Goal: Transaction & Acquisition: Purchase product/service

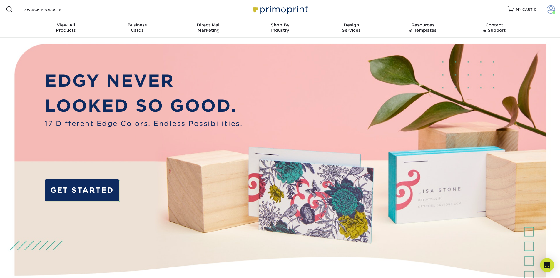
click at [548, 10] on span at bounding box center [551, 9] width 8 height 8
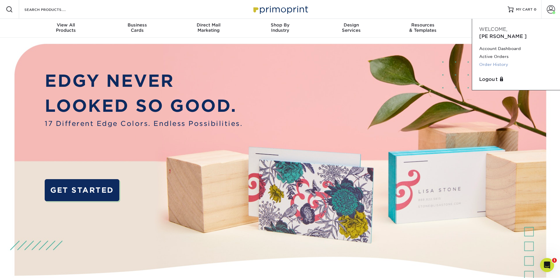
click at [499, 61] on link "Order History" at bounding box center [516, 65] width 74 height 8
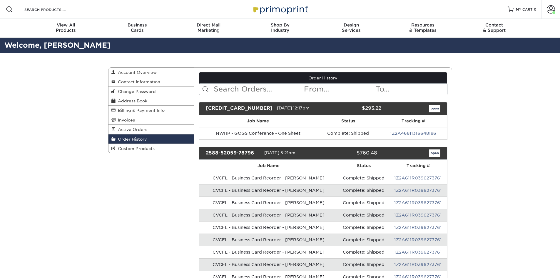
click at [252, 86] on input "text" at bounding box center [258, 88] width 90 height 11
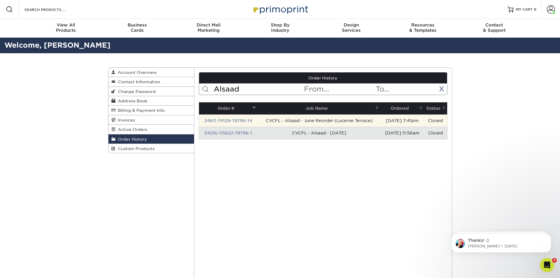
click at [224, 118] on td "24611-74129-78796-14" at bounding box center [228, 120] width 58 height 12
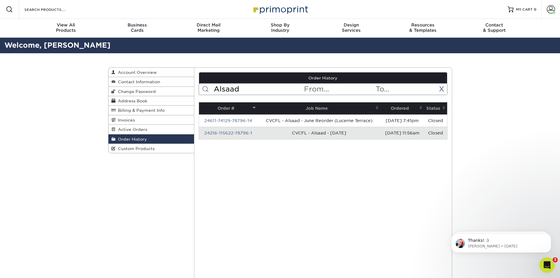
click at [545, 257] on div "Open Intercom Messenger" at bounding box center [545, 263] width 19 height 19
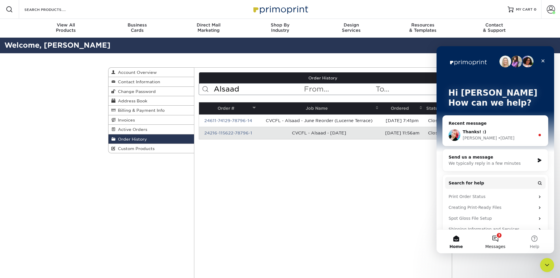
click at [498, 241] on button "3 Messages" at bounding box center [495, 242] width 39 height 24
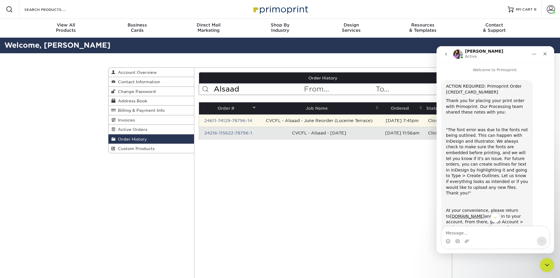
click at [304, 123] on td "CVCFL - Alsaad - June Reorder (Lucerne Terrace)" at bounding box center [318, 120] width 123 height 12
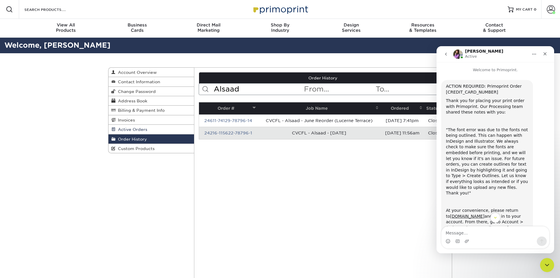
drag, startPoint x: 152, startPoint y: 129, endPoint x: 6, endPoint y: 53, distance: 164.5
click at [152, 129] on link "Active Orders" at bounding box center [151, 129] width 86 height 9
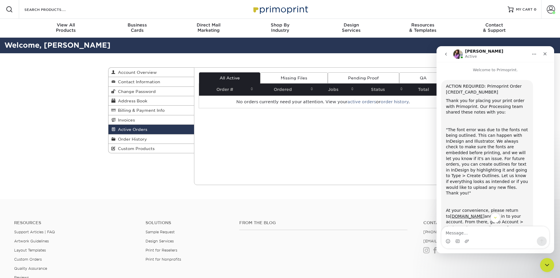
click at [284, 80] on link "Missing Files" at bounding box center [293, 77] width 67 height 11
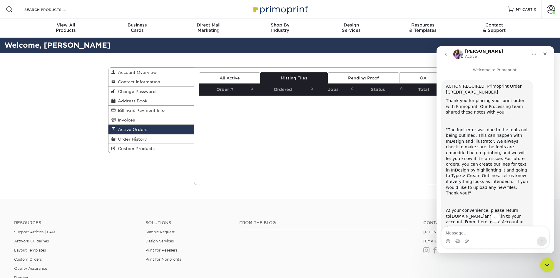
click at [360, 75] on link "Pending Proof" at bounding box center [363, 77] width 71 height 11
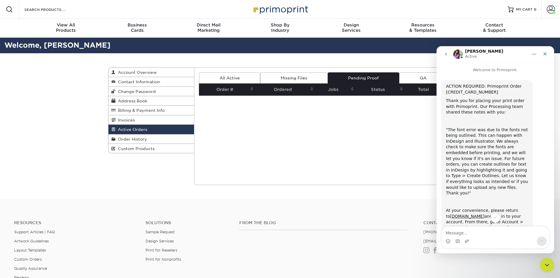
click at [412, 74] on link "QA" at bounding box center [423, 77] width 48 height 11
click at [149, 138] on link "Order History" at bounding box center [151, 138] width 86 height 9
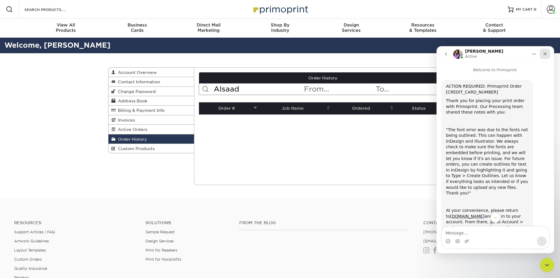
click at [545, 51] on icon "Close" at bounding box center [545, 53] width 5 height 5
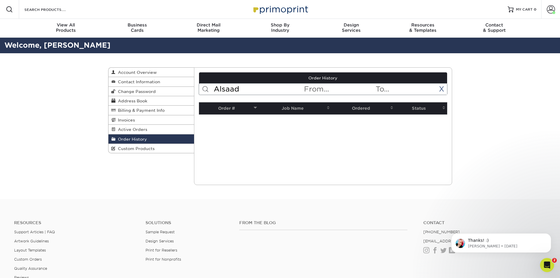
scroll to position [72, 0]
click at [130, 140] on span "Order History" at bounding box center [131, 139] width 31 height 5
click at [273, 88] on input "Alsaad" at bounding box center [258, 88] width 90 height 11
type input "Alsaa"
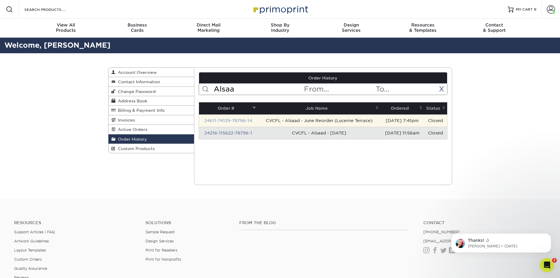
click at [243, 120] on link "24611-74129-78796-14" at bounding box center [228, 120] width 48 height 5
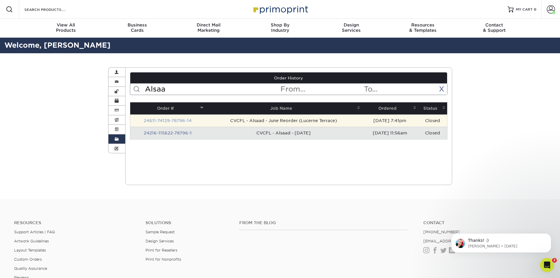
click at [180, 120] on link "24611-74129-78796-14" at bounding box center [168, 120] width 48 height 5
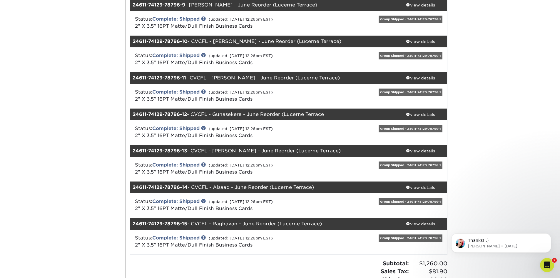
scroll to position [382, 0]
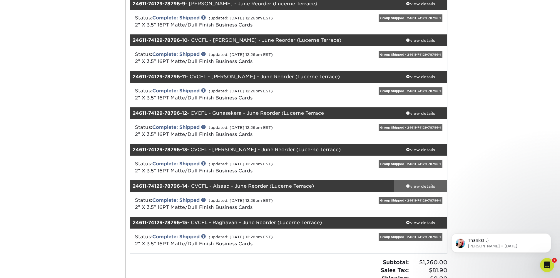
click at [415, 187] on div "view details" at bounding box center [420, 186] width 53 height 6
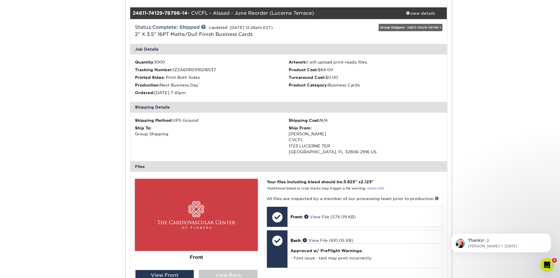
scroll to position [558, 0]
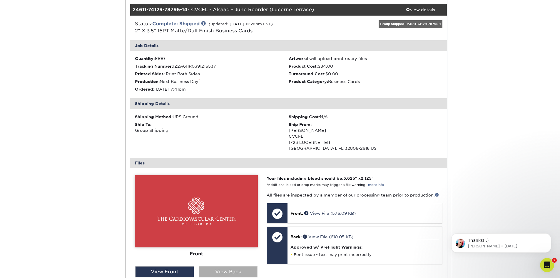
click at [246, 270] on div "View Back" at bounding box center [228, 271] width 59 height 11
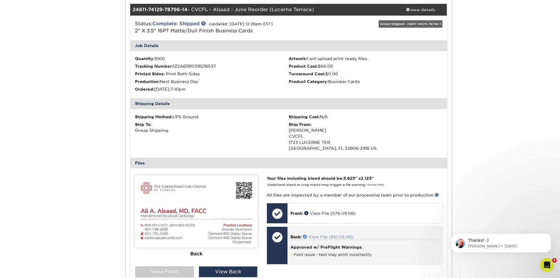
click at [335, 236] on link "View File (610.05 KB)" at bounding box center [328, 236] width 51 height 5
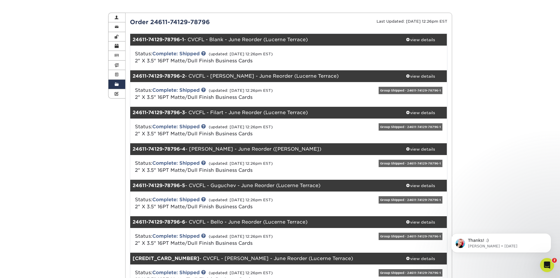
scroll to position [0, 0]
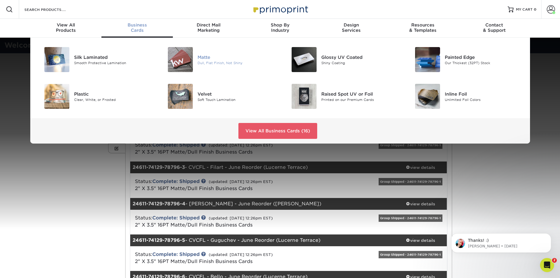
click at [197, 56] on div at bounding box center [176, 59] width 41 height 25
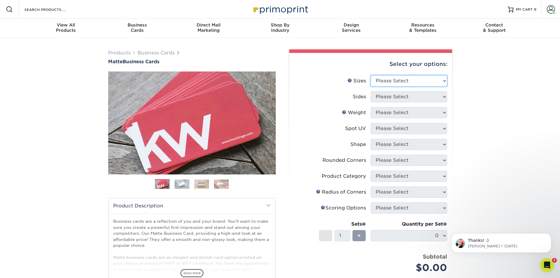
click at [403, 78] on select "Please Select 1.5" x 3.5" - Mini 1.75" x 3.5" - Mini 2" x 2" - Square 2" x 3" -…" at bounding box center [409, 80] width 76 height 11
select select "2.00x3.50"
click at [371, 75] on select "Please Select 1.5" x 3.5" - Mini 1.75" x 3.5" - Mini 2" x 2" - Square 2" x 3" -…" at bounding box center [409, 80] width 76 height 11
click at [387, 100] on select "Please Select Print Both Sides Print Front Only" at bounding box center [409, 96] width 76 height 11
select select "13abbda7-1d64-4f25-8bb2-c179b224825d"
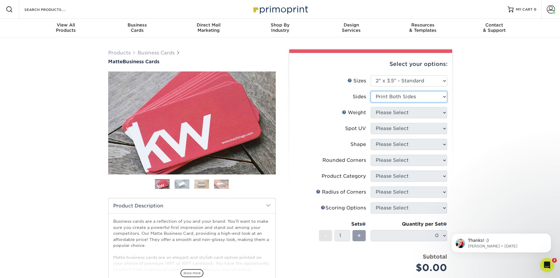
click at [371, 91] on select "Please Select Print Both Sides Print Front Only" at bounding box center [409, 96] width 76 height 11
click at [387, 118] on select "Please Select 16PT 14PT" at bounding box center [409, 112] width 76 height 11
select select "16PT"
click at [371, 107] on select "Please Select 16PT 14PT" at bounding box center [409, 112] width 76 height 11
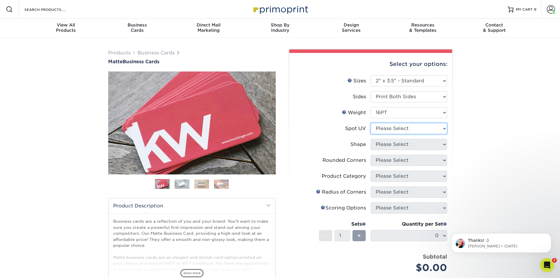
click at [386, 131] on select "Please Select No Spot UV Front and Back (Both Sides) Front Only Back Only" at bounding box center [409, 128] width 76 height 11
select select "3"
click at [371, 123] on select "Please Select No Spot UV Front and Back (Both Sides) Front Only Back Only" at bounding box center [409, 128] width 76 height 11
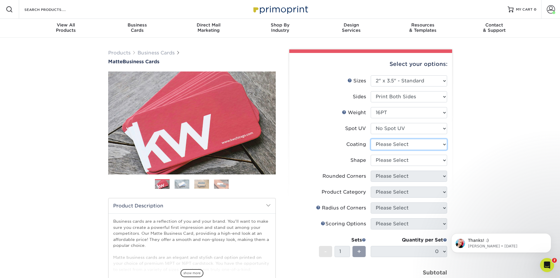
click at [387, 145] on select at bounding box center [409, 144] width 76 height 11
select select "121bb7b5-3b4d-429f-bd8d-bbf80e953313"
click at [371, 139] on select at bounding box center [409, 144] width 76 height 11
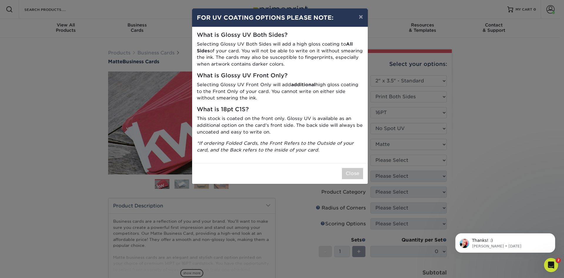
click at [363, 173] on div "Close" at bounding box center [280, 173] width 176 height 21
click at [355, 173] on button "Close" at bounding box center [352, 173] width 21 height 11
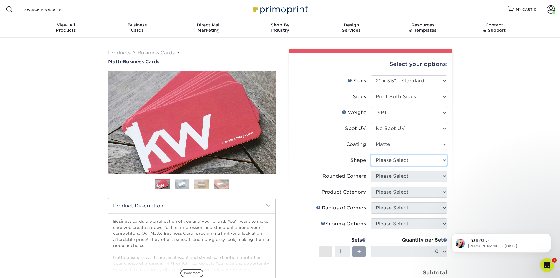
click at [422, 158] on select "Please Select Standard Oval" at bounding box center [409, 160] width 76 height 11
select select "standard"
click at [371, 155] on select "Please Select Standard Oval" at bounding box center [409, 160] width 76 height 11
click at [386, 178] on select "Please Select Yes - Round 2 Corners Yes - Round 4 Corners No" at bounding box center [409, 175] width 76 height 11
select select "0"
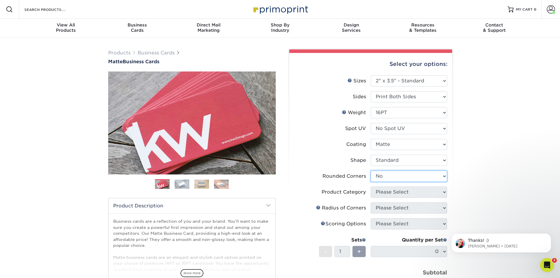
click at [371, 170] on select "Please Select Yes - Round 2 Corners Yes - Round 4 Corners No" at bounding box center [409, 175] width 76 height 11
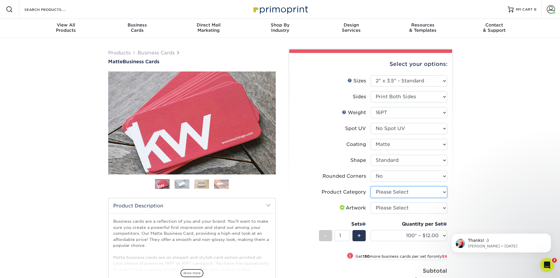
click at [383, 190] on select "Please Select Business Cards" at bounding box center [409, 191] width 76 height 11
select select "3b5148f1-0588-4f88-a218-97bcfdce65c1"
click at [371, 186] on select "Please Select Business Cards" at bounding box center [409, 191] width 76 height 11
click at [385, 207] on select "Please Select I will upload files I need a design - $100" at bounding box center [409, 207] width 76 height 11
select select "upload"
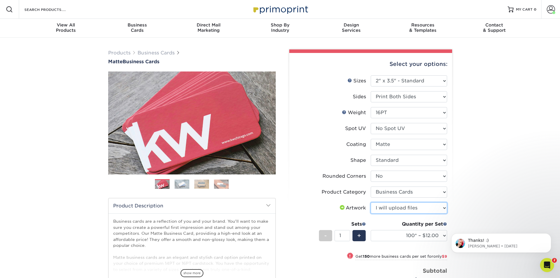
click at [371, 202] on select "Please Select I will upload files I need a design - $100" at bounding box center [409, 207] width 76 height 11
click at [406, 234] on select "100* – $12.00 250* – $21.00 500 – $42.00 1000 – $53.00 2500 – $95.00 5000 – $18…" at bounding box center [409, 235] width 76 height 11
select select "1000 – $53.00"
click at [371, 230] on select "100* – $12.00 250* – $21.00 500 – $42.00 1000 – $53.00 2500 – $95.00 5000 – $18…" at bounding box center [409, 235] width 76 height 11
click at [358, 240] on div "+" at bounding box center [358, 235] width 13 height 11
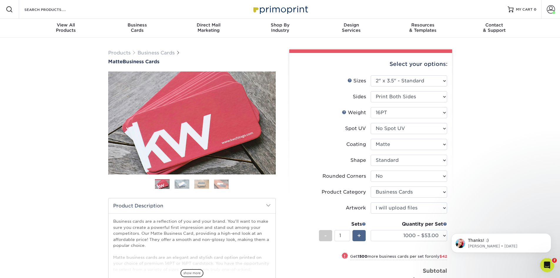
type input "2"
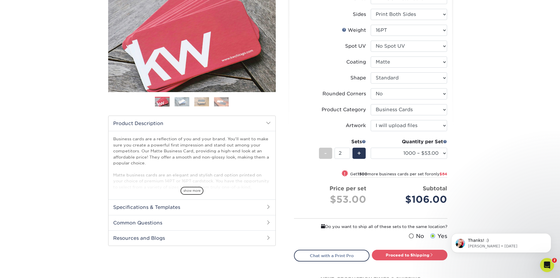
scroll to position [118, 0]
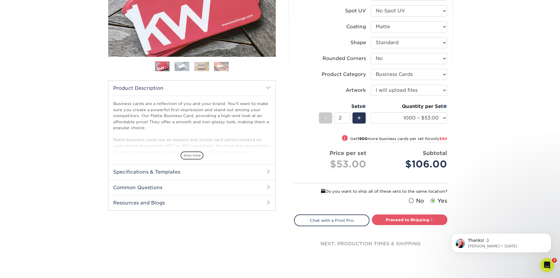
click at [411, 200] on span at bounding box center [411, 201] width 5 height 6
click at [0, 0] on input "No" at bounding box center [0, 0] width 0 height 0
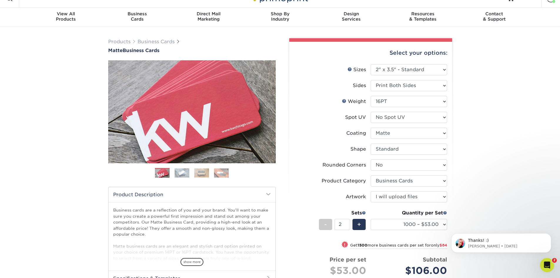
scroll to position [0, 0]
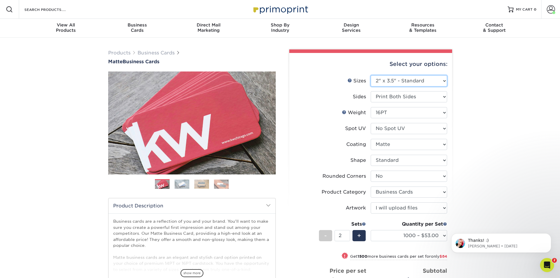
click at [405, 84] on select "Please Select 1.5" x 3.5" - Mini 1.75" x 3.5" - Mini 2" x 2" - Square 2" x 3" -…" at bounding box center [409, 80] width 76 height 11
click at [371, 75] on select "Please Select 1.5" x 3.5" - Mini 1.75" x 3.5" - Mini 2" x 2" - Square 2" x 3" -…" at bounding box center [409, 80] width 76 height 11
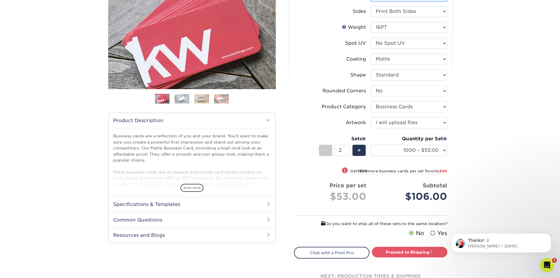
scroll to position [88, 0]
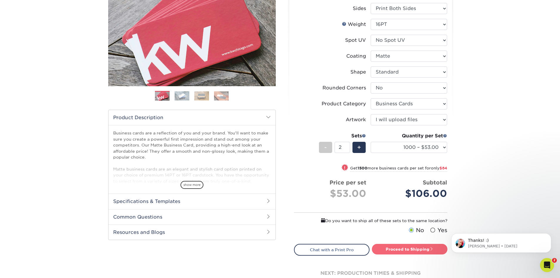
click at [405, 245] on link "Proceed to Shipping" at bounding box center [410, 249] width 76 height 11
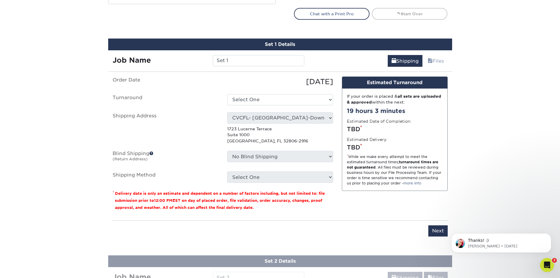
scroll to position [348, 0]
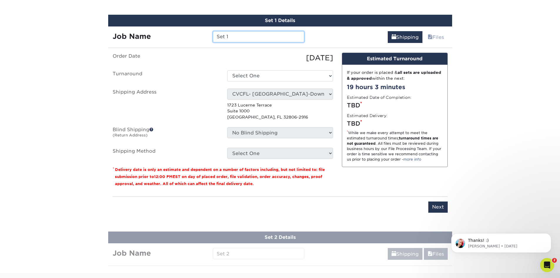
click at [222, 38] on input "Set 1" at bounding box center [258, 36] width 91 height 11
type input "CVCFL - Alsaad Reorder - [DATE]"
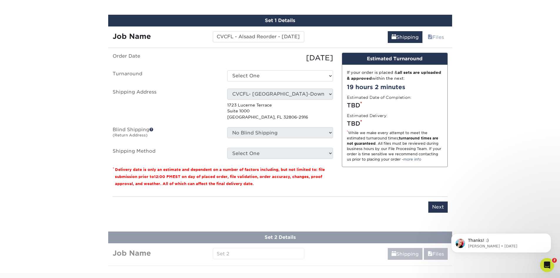
scroll to position [0, 0]
click at [267, 87] on ul "Order Date 08/20/2025 Turnaround Select One 2-4 Business Days 2 Day Next Busine…" at bounding box center [223, 106] width 220 height 106
click at [263, 78] on select "Select One 2-4 Business Days 2 Day Next Business Day" at bounding box center [280, 75] width 106 height 11
select select "b26dbba4-becb-4f18-80b9-4627273e8b11"
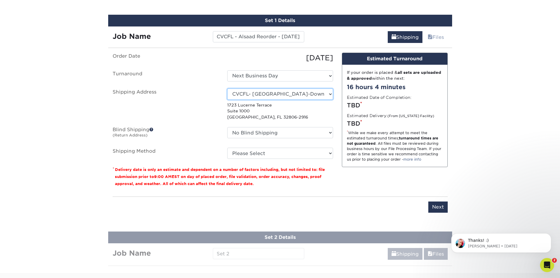
click at [265, 93] on select "Select One Lauryn Matthews AAP Conference - Advance Warehouse Acacia Crawford A…" at bounding box center [280, 93] width 106 height 11
select select "280869"
click at [281, 133] on select "No Blind Shipping Lauryn Matthews AAP Conference - Advance Warehouse Acacia Cra…" at bounding box center [280, 132] width 106 height 11
select select "280869"
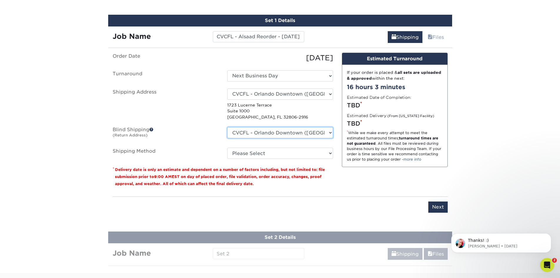
click at [227, 127] on select "No Blind Shipping Lauryn Matthews AAP Conference - Advance Warehouse Acacia Cra…" at bounding box center [280, 132] width 106 height 11
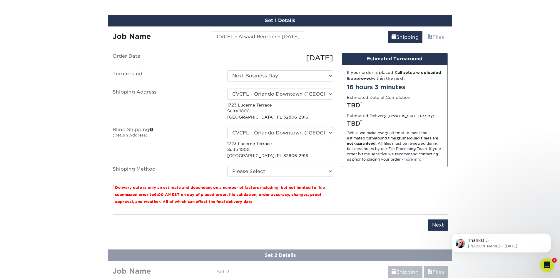
click at [255, 165] on ul "Order Date 08/20/2025 Turnaround Select One 2-4 Business Days 2 Day Next Busine…" at bounding box center [223, 115] width 220 height 124
click at [255, 169] on select "Please Select Ground Shipping (+$8.96) 3 Day Shipping Service (+$15.34) 2 Day A…" at bounding box center [280, 170] width 106 height 11
select select "03"
click at [227, 165] on select "Please Select Ground Shipping (+$8.96) 3 Day Shipping Service (+$15.34) 2 Day A…" at bounding box center [280, 170] width 106 height 11
click at [439, 223] on input "Next" at bounding box center [437, 224] width 19 height 11
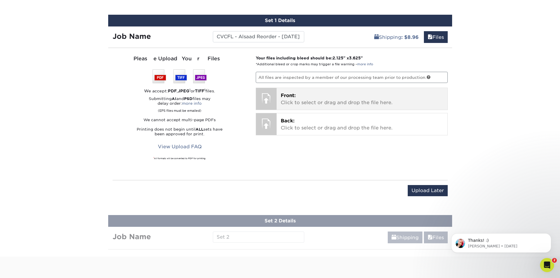
click at [296, 99] on p "Front: Click to select or drag and drop the file here." at bounding box center [362, 99] width 163 height 14
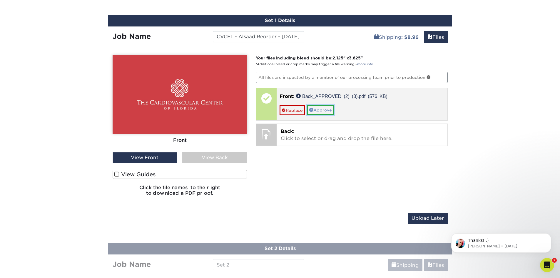
click at [322, 109] on link "Approve" at bounding box center [320, 110] width 27 height 10
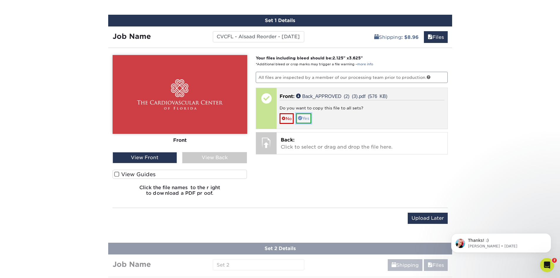
click at [307, 119] on link "Yes" at bounding box center [303, 118] width 15 height 10
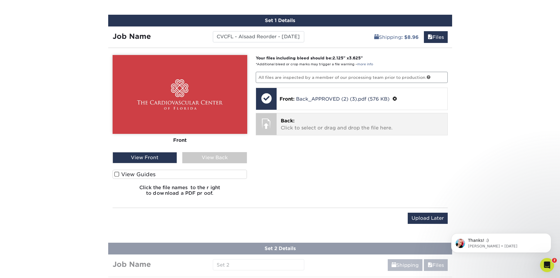
click at [304, 129] on p "Back: Click to select or drag and drop the file here." at bounding box center [362, 124] width 163 height 14
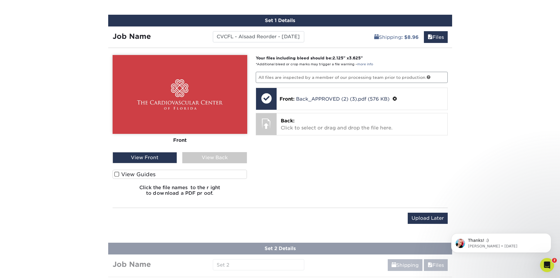
click at [217, 158] on div "View Back" at bounding box center [214, 157] width 65 height 11
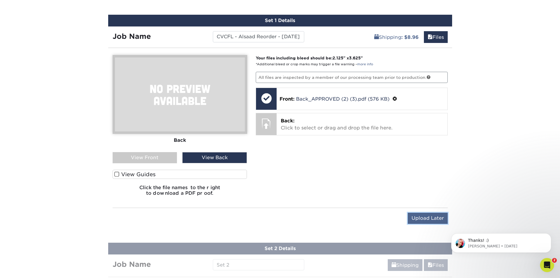
click at [428, 215] on input "Upload Later" at bounding box center [428, 218] width 40 height 11
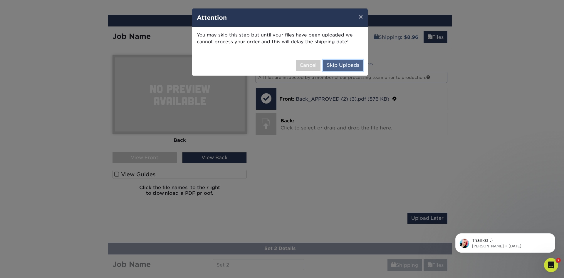
click at [343, 63] on button "Skip Uploads" at bounding box center [343, 65] width 40 height 11
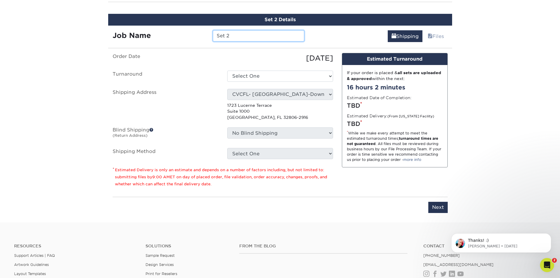
scroll to position [394, 0]
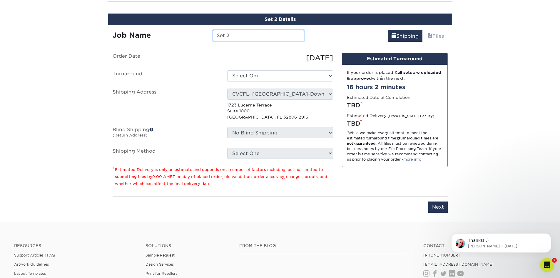
click at [271, 33] on input "Set 2" at bounding box center [258, 35] width 91 height 11
type input "CVCFL - [PERSON_NAME] - [DATE]"
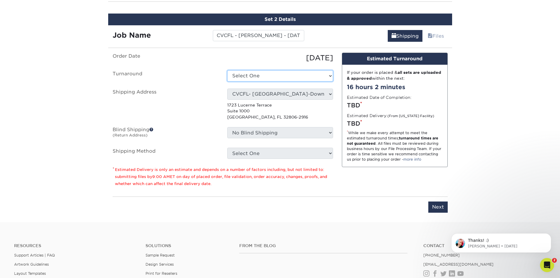
click at [296, 75] on select "Select One 2-4 Business Days 2 Day Next Business Day" at bounding box center [280, 75] width 106 height 11
click at [273, 115] on p "1723 Lucerne Terrace Suite 1000 Orlando, FL 32806-2916" at bounding box center [280, 111] width 106 height 18
click at [279, 76] on select "Select One 2-4 Business Days 2 Day Next Business Day" at bounding box center [280, 75] width 106 height 11
select select "b26dbba4-becb-4f18-80b9-4627273e8b11"
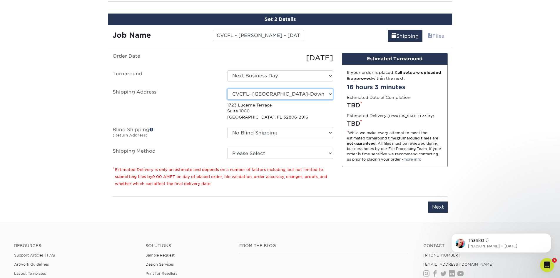
click at [298, 94] on select "Select One Lauryn Matthews AAP Conference - Advance Warehouse Acacia Crawford A…" at bounding box center [280, 93] width 106 height 11
click at [282, 94] on select "Select One Lauryn Matthews AAP Conference - Advance Warehouse Acacia Crawford A…" at bounding box center [280, 93] width 106 height 11
select select "270428"
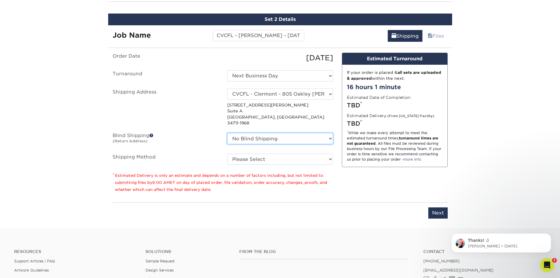
click at [326, 133] on select "No Blind Shipping Lauryn Matthews AAP Conference - Advance Warehouse Acacia Cra…" at bounding box center [280, 138] width 106 height 11
select select "270428"
click at [227, 133] on select "No Blind Shipping Lauryn Matthews AAP Conference - Advance Warehouse Acacia Cra…" at bounding box center [280, 138] width 106 height 11
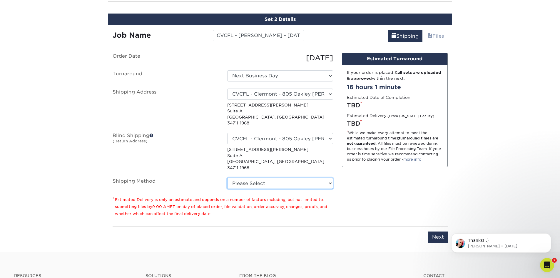
click at [260, 178] on select "Please Select Ground Shipping (+$8.96) 3 Day Shipping Service (+$15.33) 2 Day A…" at bounding box center [280, 183] width 106 height 11
select select "03"
click at [227, 178] on select "Please Select Ground Shipping (+$8.96) 3 Day Shipping Service (+$15.33) 2 Day A…" at bounding box center [280, 183] width 106 height 11
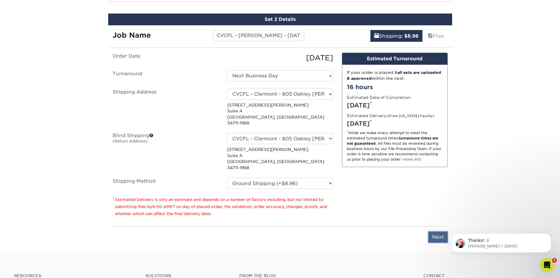
click at [439, 231] on input "Next" at bounding box center [437, 236] width 19 height 11
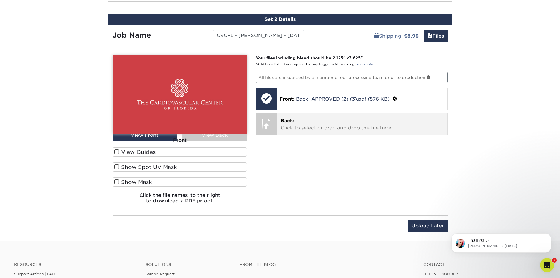
click at [319, 125] on p "Back: Click to select or drag and drop the file here." at bounding box center [362, 124] width 163 height 14
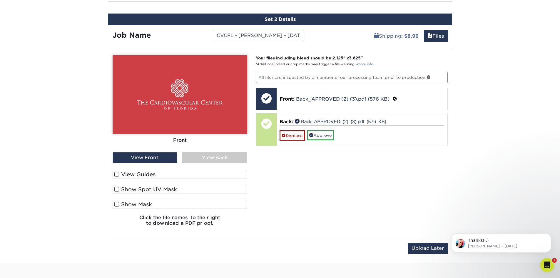
click at [204, 156] on div "View Back" at bounding box center [214, 157] width 65 height 11
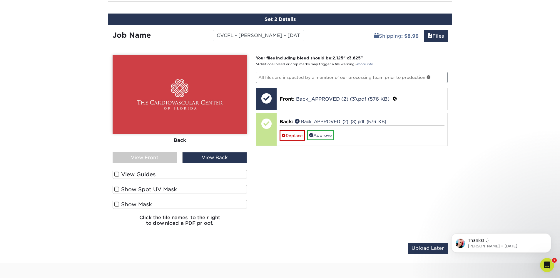
click at [204, 156] on div "View Back" at bounding box center [214, 157] width 65 height 11
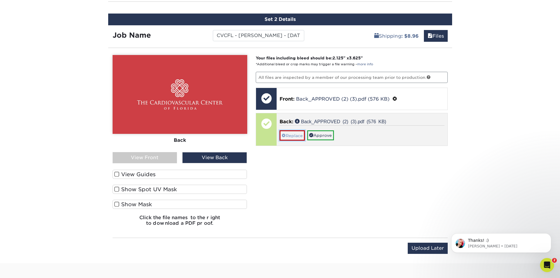
click at [295, 134] on link "Replace" at bounding box center [292, 135] width 25 height 10
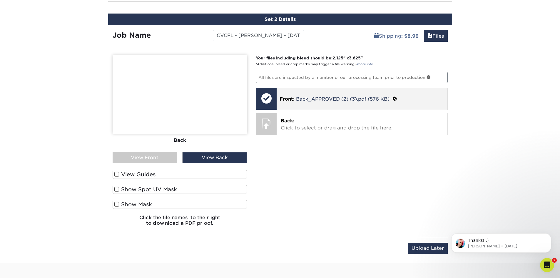
click at [304, 94] on div "Front: Back_APPROVED (2) (3).pdf (576 KB)" at bounding box center [362, 99] width 171 height 22
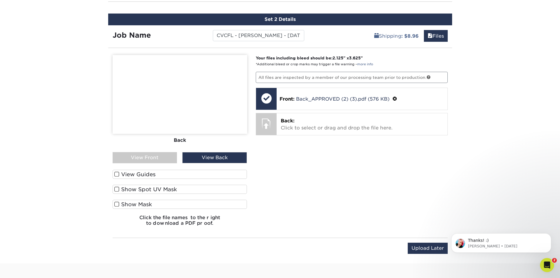
click at [137, 154] on div "View Front" at bounding box center [145, 157] width 65 height 11
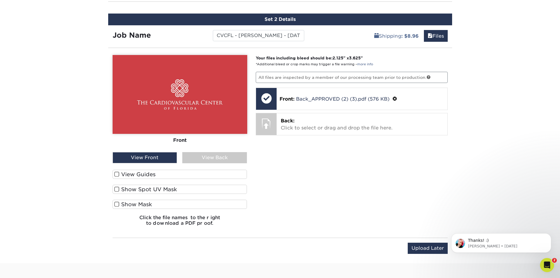
click at [208, 153] on div "View Back" at bounding box center [214, 157] width 65 height 11
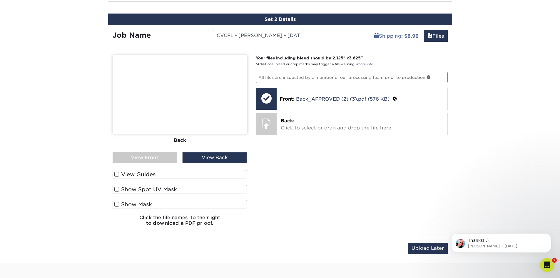
click at [147, 156] on div "View Front" at bounding box center [145, 157] width 65 height 11
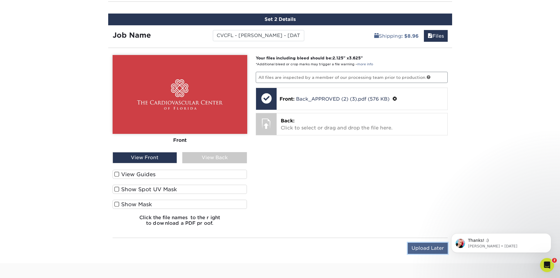
click at [427, 249] on input "Upload Later" at bounding box center [428, 247] width 40 height 11
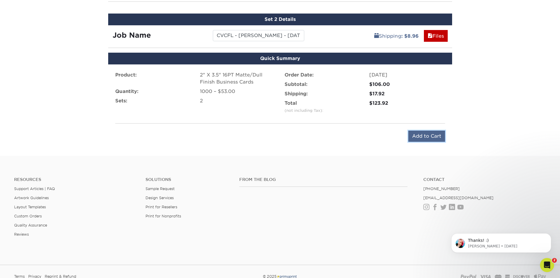
click at [421, 134] on input "Add to Cart" at bounding box center [426, 135] width 37 height 11
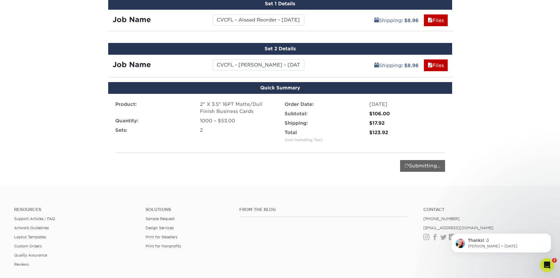
scroll to position [335, 0]
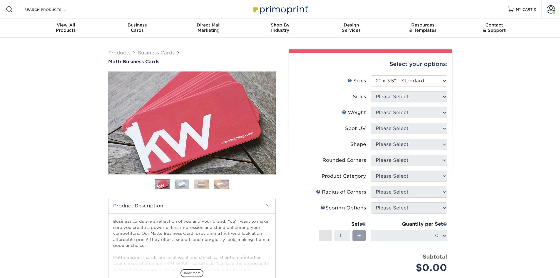
select select "2.00x3.50"
click at [553, 11] on span at bounding box center [553, 12] width 3 height 3
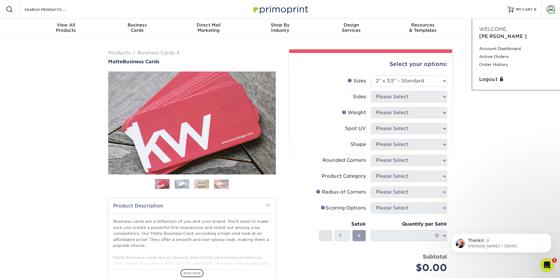
drag, startPoint x: 491, startPoint y: 42, endPoint x: 418, endPoint y: 217, distance: 190.4
click at [491, 45] on link "Account Dashboard" at bounding box center [516, 49] width 74 height 8
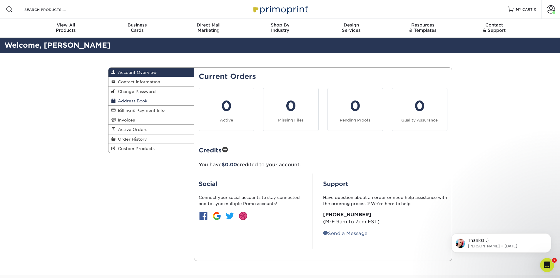
drag, startPoint x: 121, startPoint y: 101, endPoint x: 164, endPoint y: 100, distance: 42.6
click at [121, 101] on span "Address Book" at bounding box center [132, 100] width 32 height 5
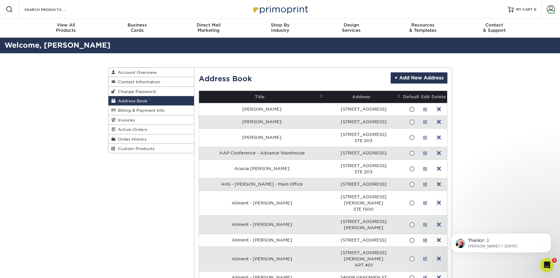
scroll to position [2502, 0]
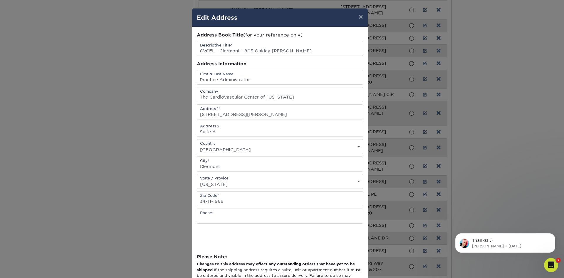
click at [493, 101] on div "× Edit Address Address Book Title (for your reference only) Descriptive Title* …" at bounding box center [282, 139] width 564 height 278
